Goal: Task Accomplishment & Management: Use online tool/utility

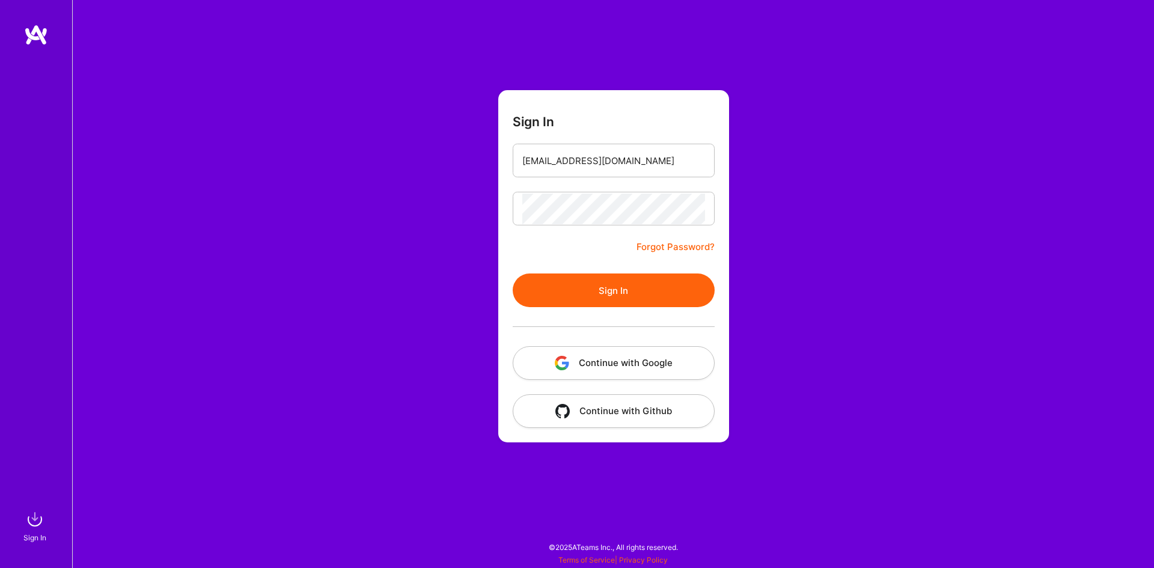
click at [593, 300] on button "Sign In" at bounding box center [614, 290] width 202 height 34
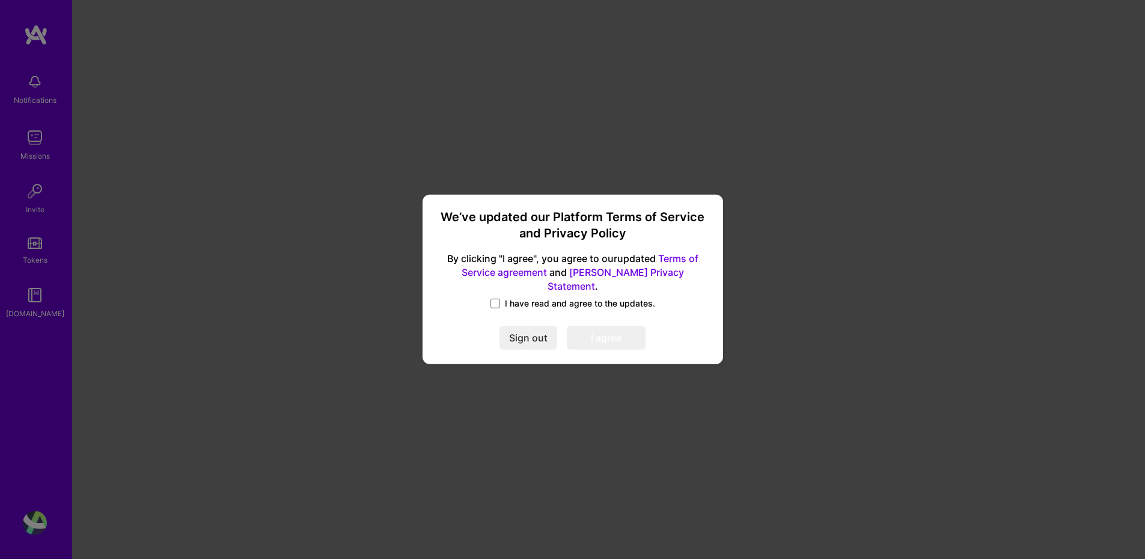
click at [501, 297] on label "I have read and agree to the updates." at bounding box center [572, 303] width 165 height 12
click at [0, 0] on input "I have read and agree to the updates." at bounding box center [0, 0] width 0 height 0
click at [607, 331] on button "I agree" at bounding box center [606, 338] width 79 height 24
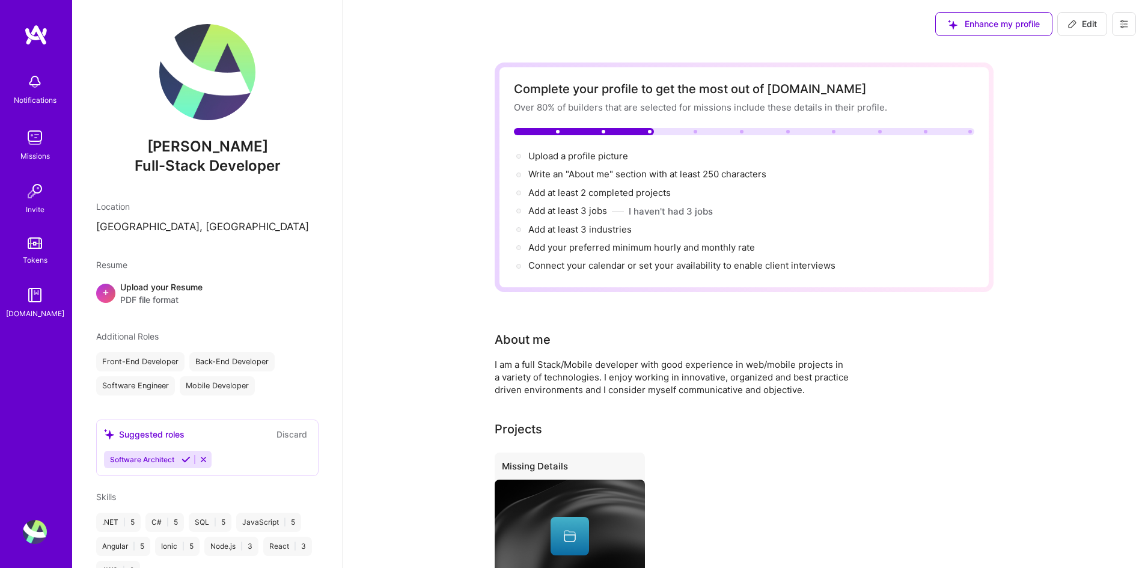
click at [37, 156] on div "Missions" at bounding box center [34, 156] width 29 height 13
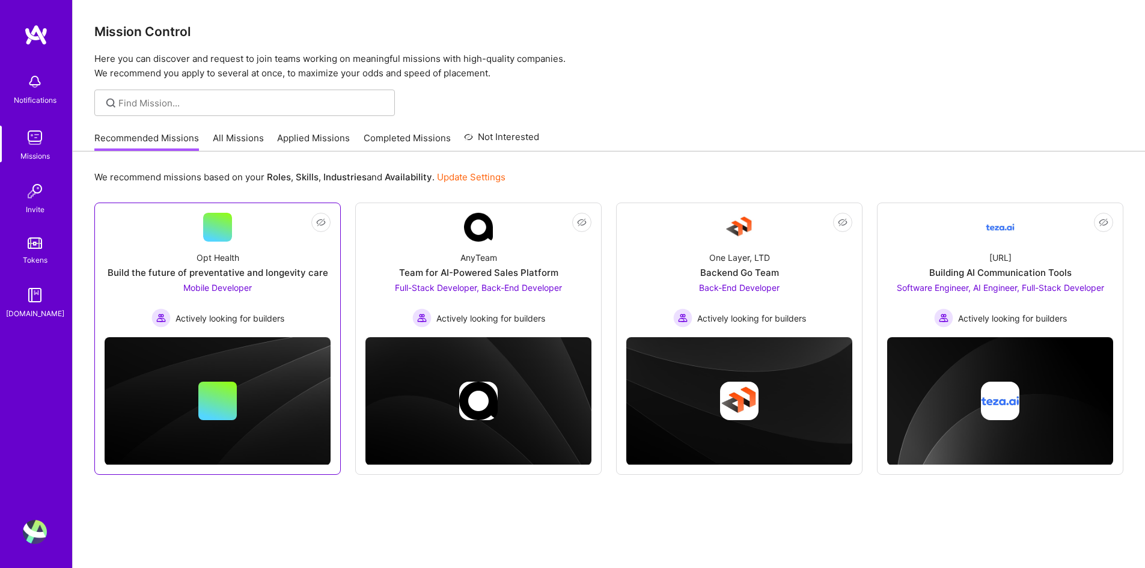
click at [284, 241] on link "Not Interested Opt Health Build the future of preventative and longevity care M…" at bounding box center [218, 270] width 226 height 115
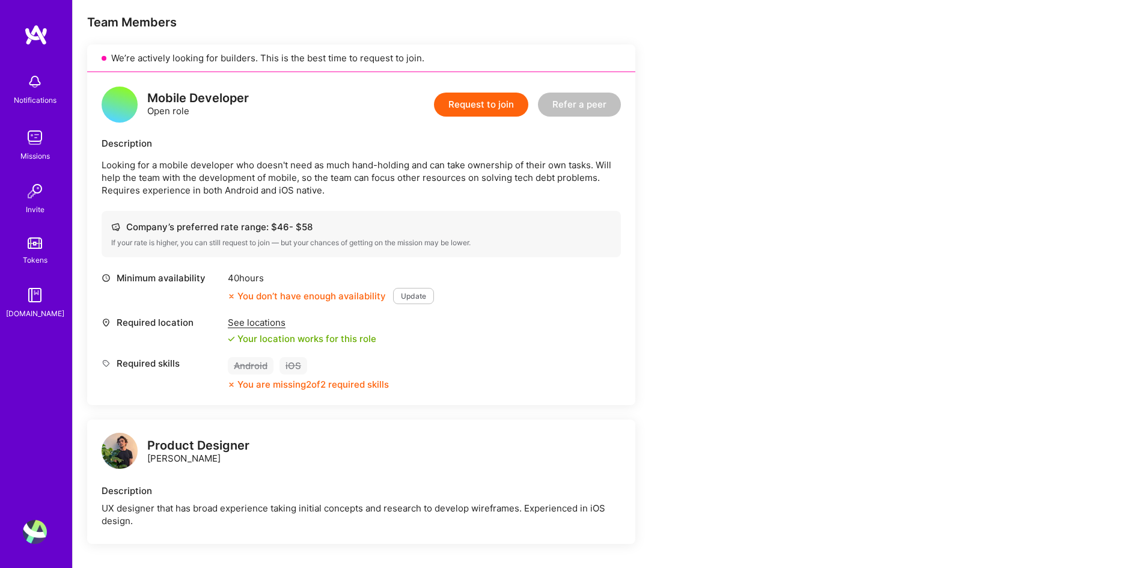
scroll to position [300, 0]
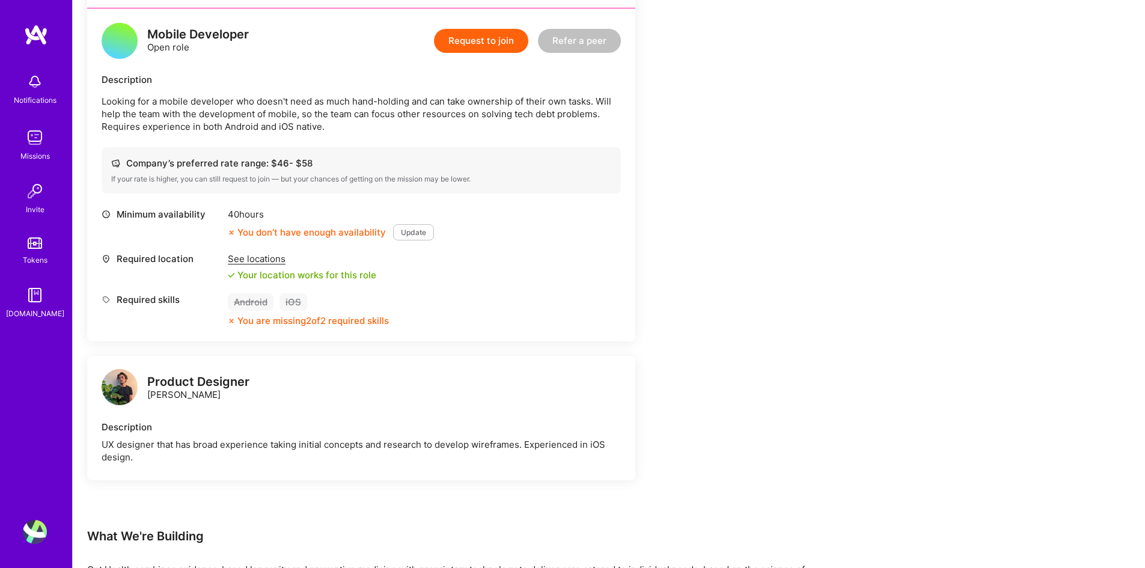
click at [239, 257] on div "See locations" at bounding box center [302, 258] width 148 height 13
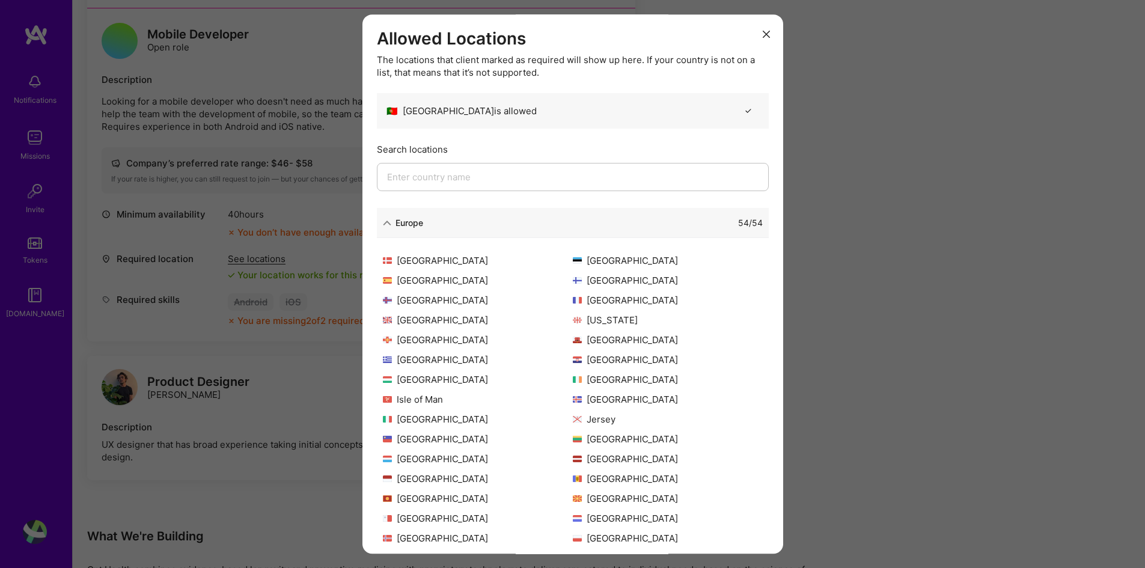
scroll to position [0, 0]
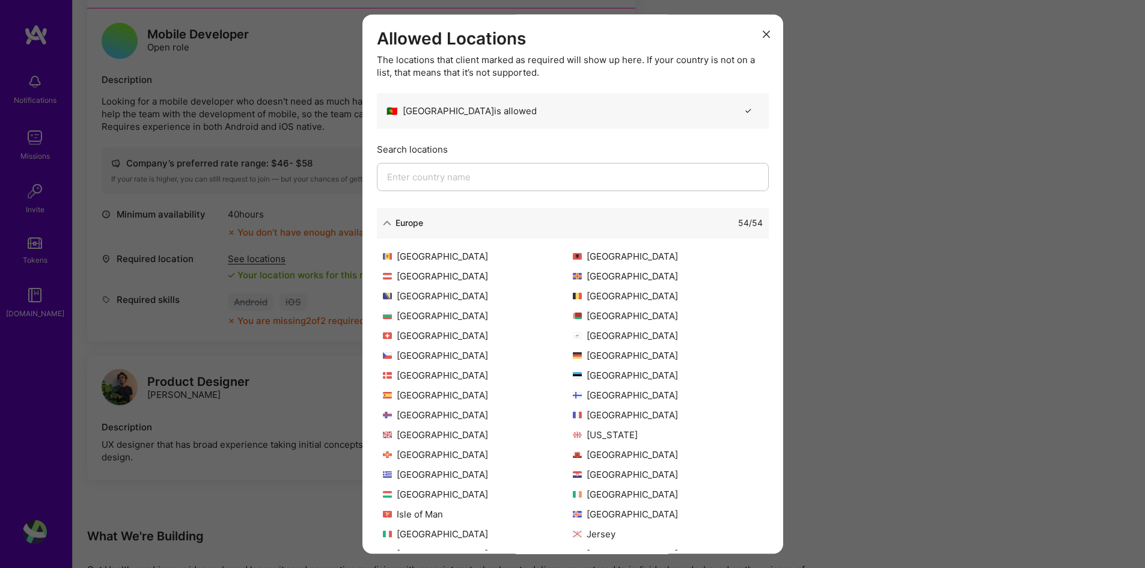
click at [487, 180] on input "modal" at bounding box center [573, 177] width 392 height 28
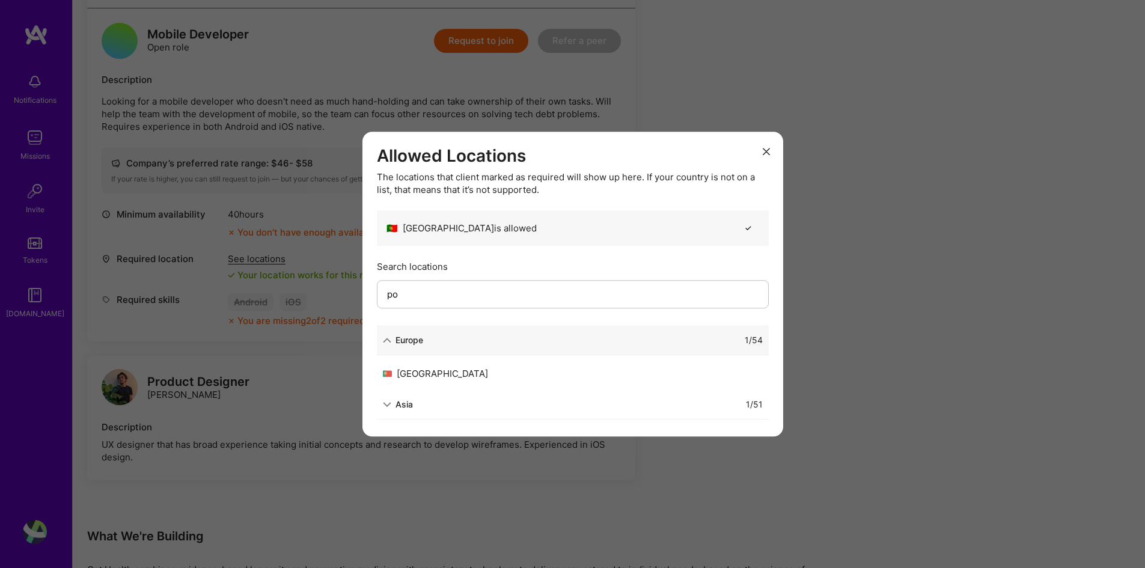
type input "p"
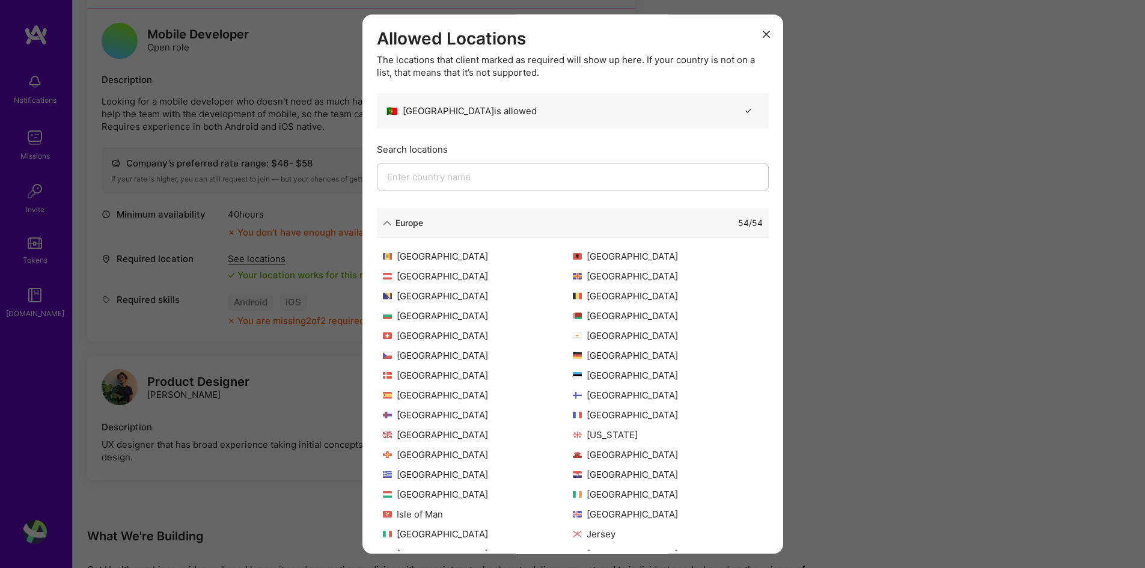
click at [222, 397] on div "Allowed Locations The locations that client marked as required will show up her…" at bounding box center [572, 284] width 1145 height 568
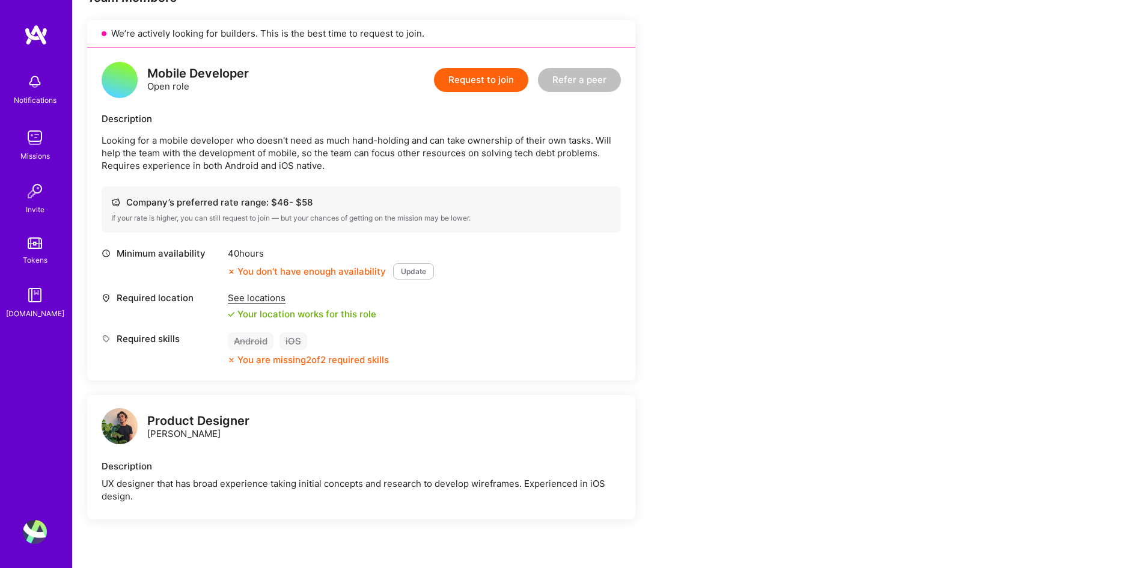
scroll to position [240, 0]
